Goal: Transaction & Acquisition: Purchase product/service

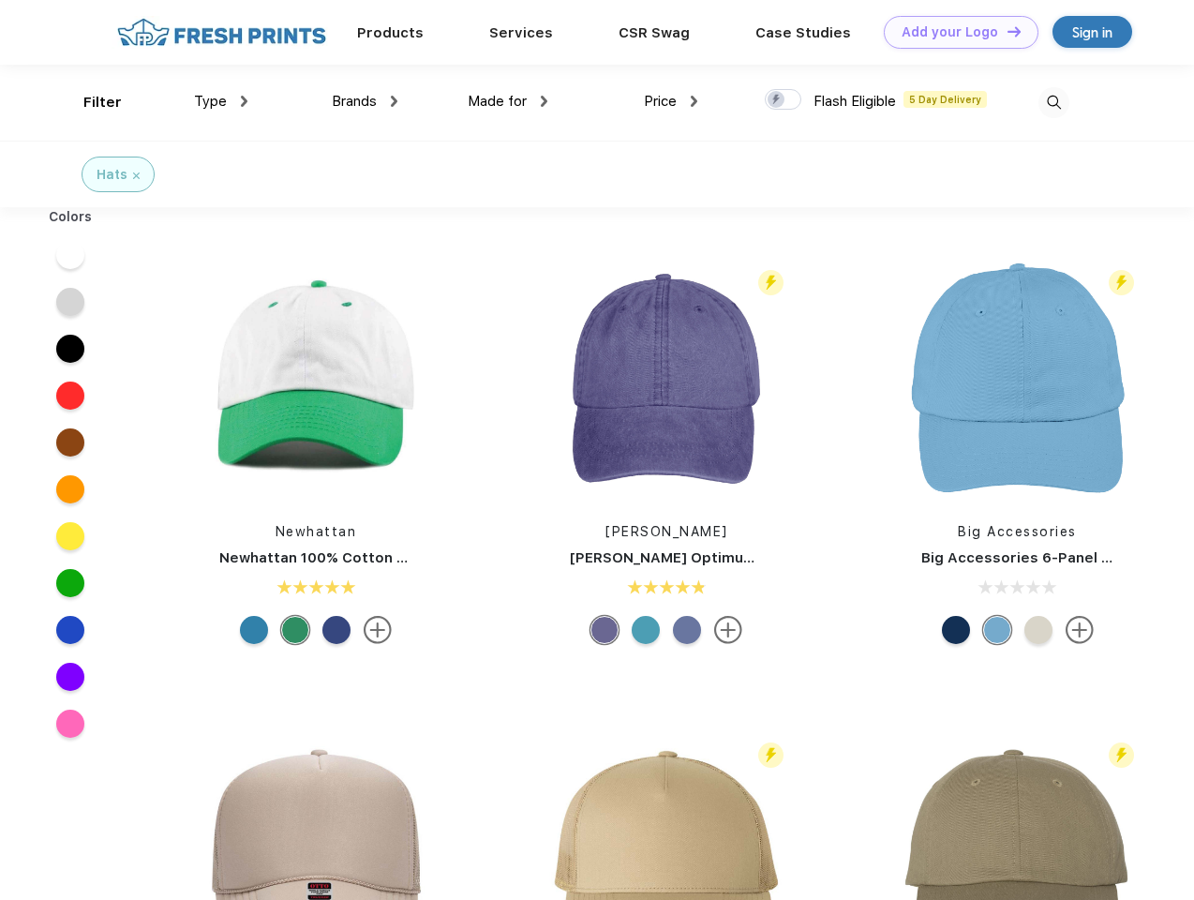
scroll to position [1, 0]
click at [954, 32] on link "Add your Logo Design Tool" at bounding box center [961, 32] width 155 height 33
click at [90, 102] on div "Filter" at bounding box center [102, 103] width 38 height 22
click at [221, 101] on span "Type" at bounding box center [210, 101] width 33 height 17
click at [365, 101] on span "Brands" at bounding box center [354, 101] width 45 height 17
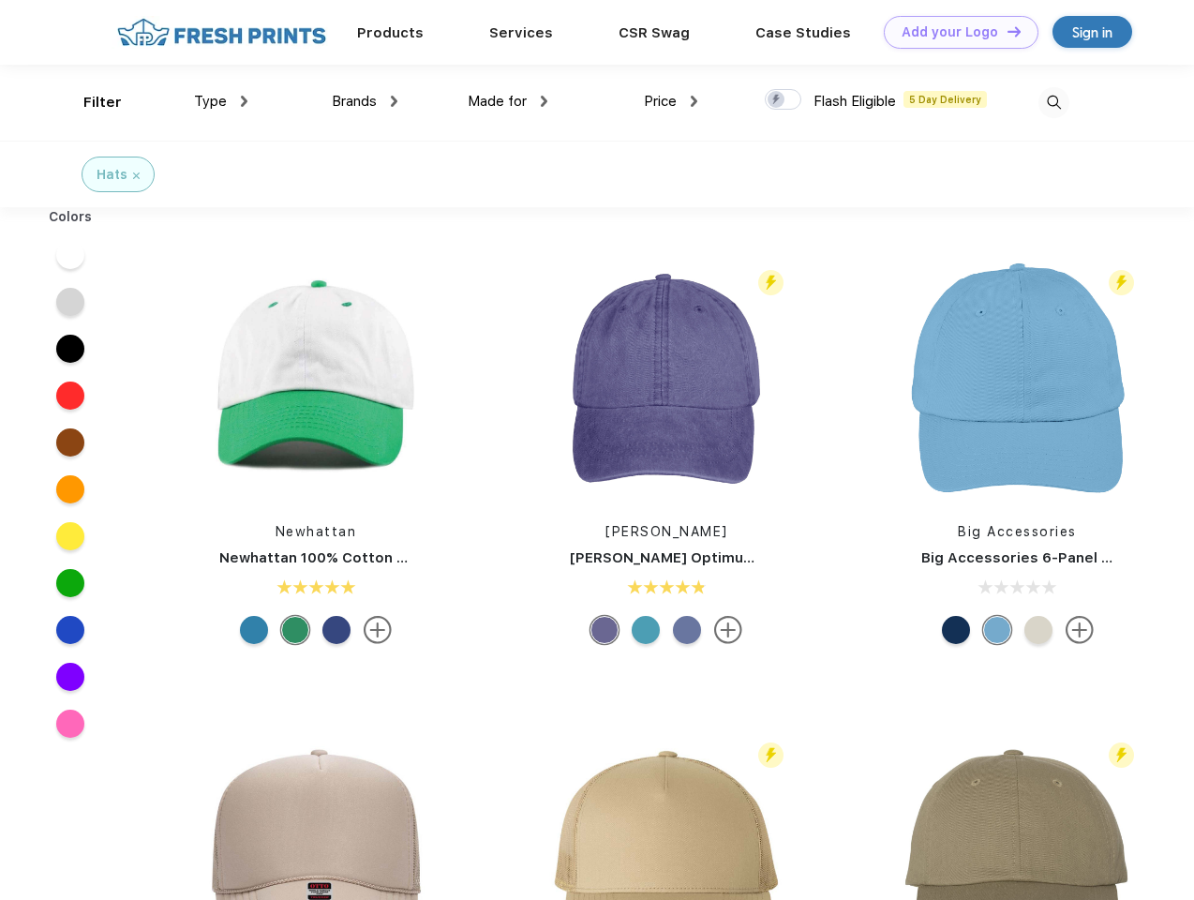
click at [508, 101] on span "Made for" at bounding box center [497, 101] width 59 height 17
click at [671, 101] on span "Price" at bounding box center [660, 101] width 33 height 17
click at [784, 100] on div at bounding box center [783, 99] width 37 height 21
click at [777, 100] on input "checkbox" at bounding box center [771, 94] width 12 height 12
click at [1054, 102] on img at bounding box center [1054, 102] width 31 height 31
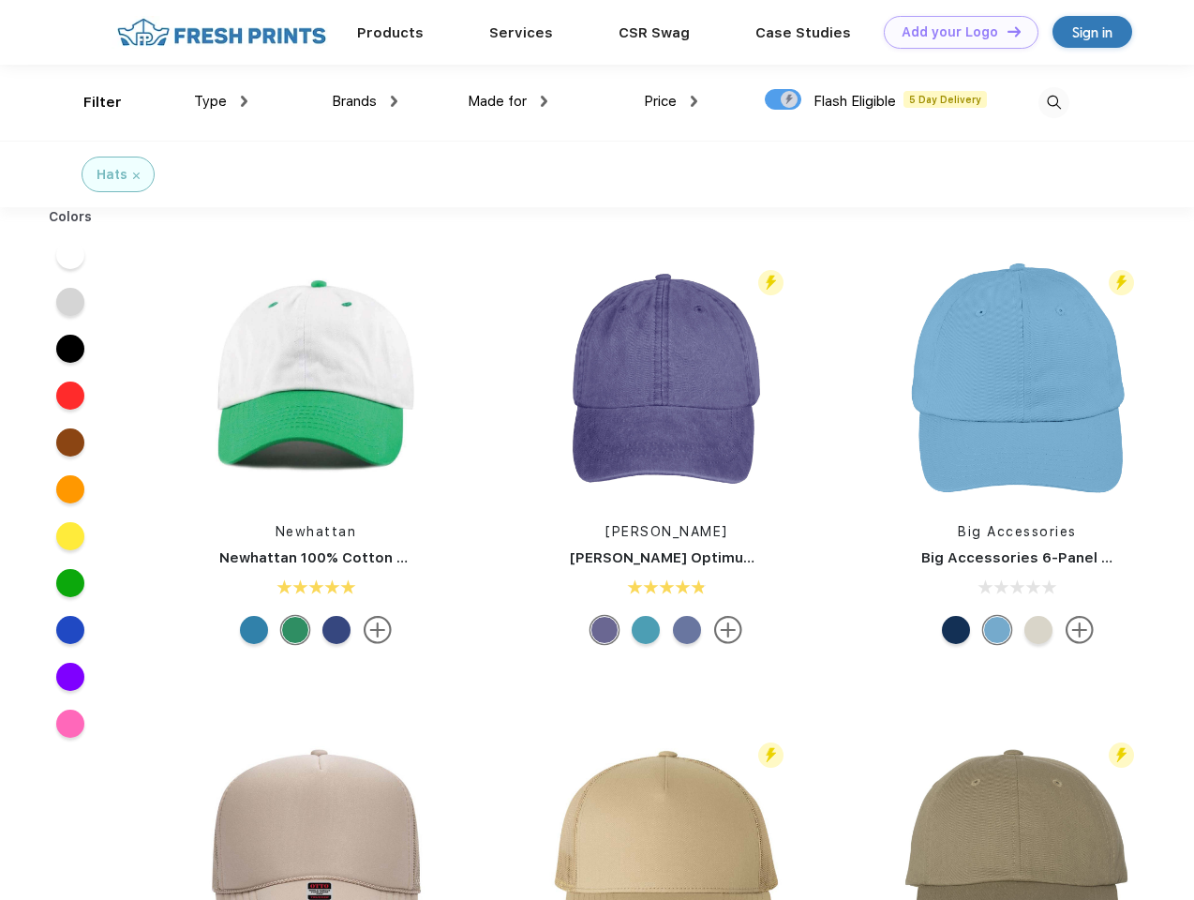
click at [70, 255] on div at bounding box center [71, 255] width 72 height 47
click at [70, 302] on div at bounding box center [71, 301] width 72 height 47
